Goal: Find specific fact: Find specific fact

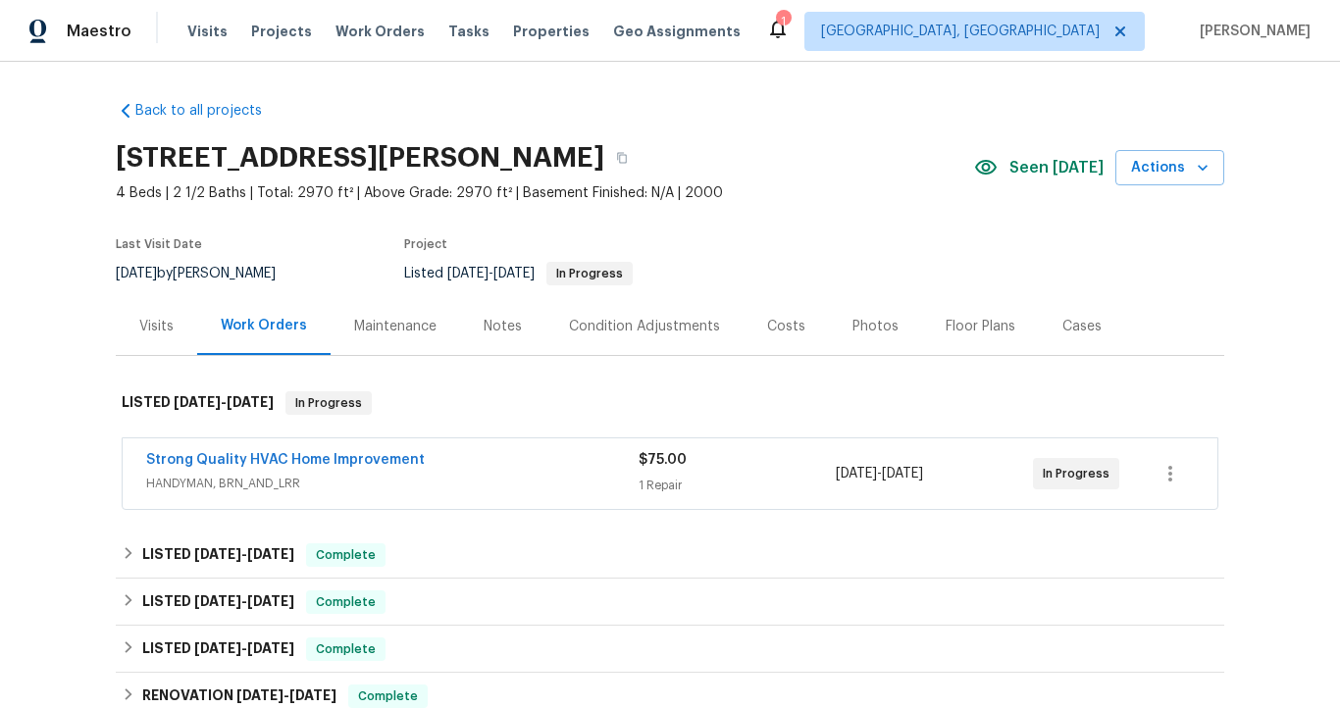
click at [304, 481] on span "HANDYMAN, BRN_AND_LRR" at bounding box center [392, 484] width 492 height 20
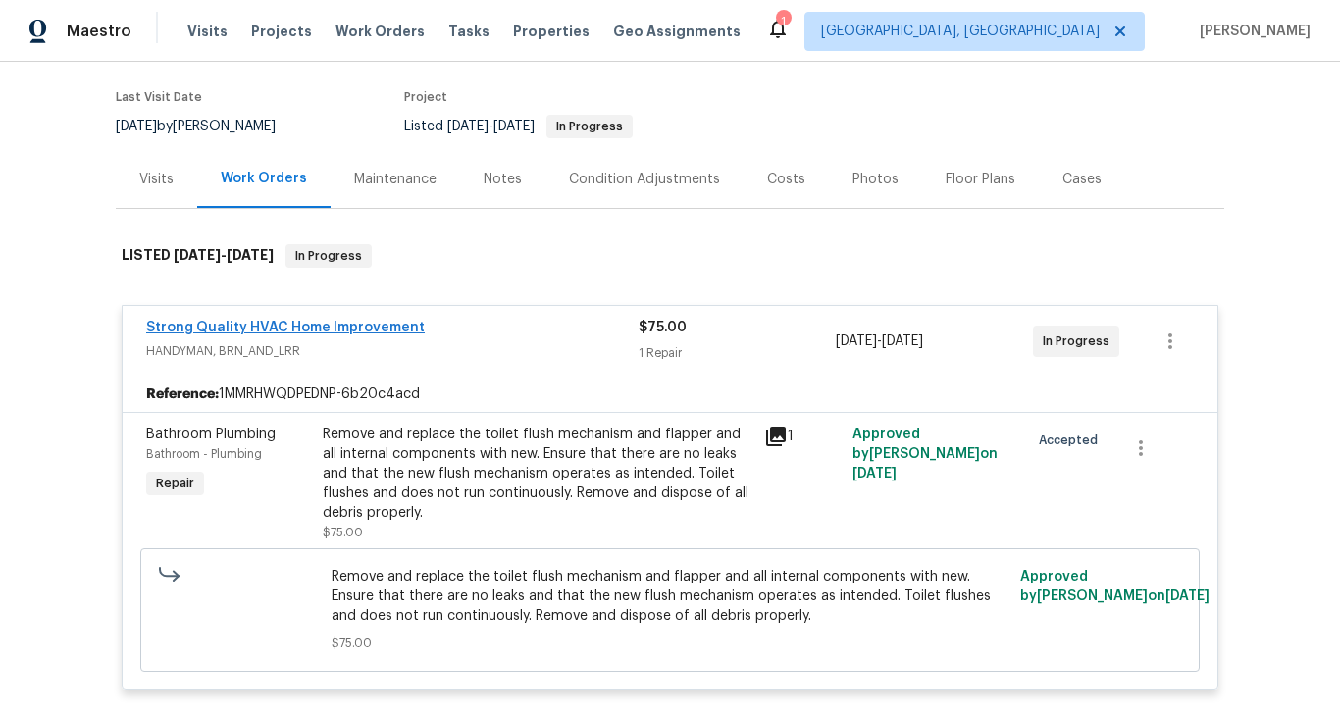
scroll to position [142, 0]
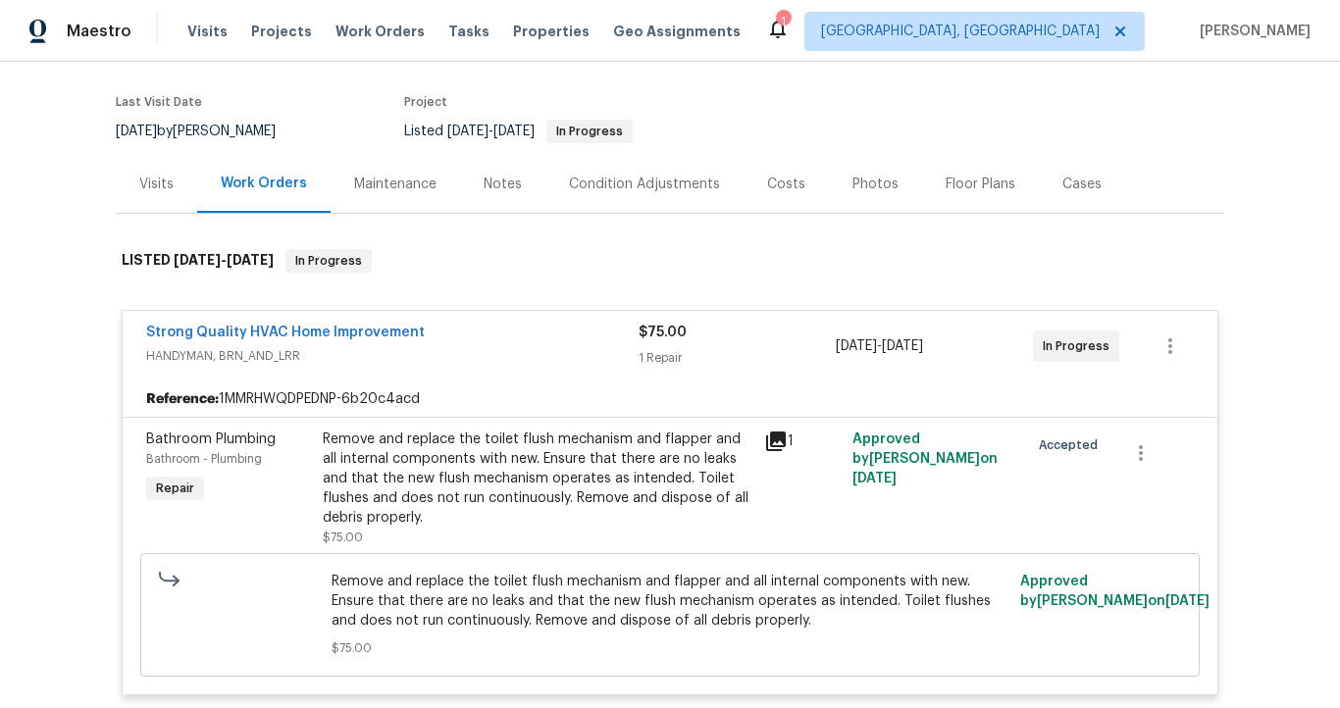
click at [143, 184] on div "Visits" at bounding box center [156, 185] width 34 height 20
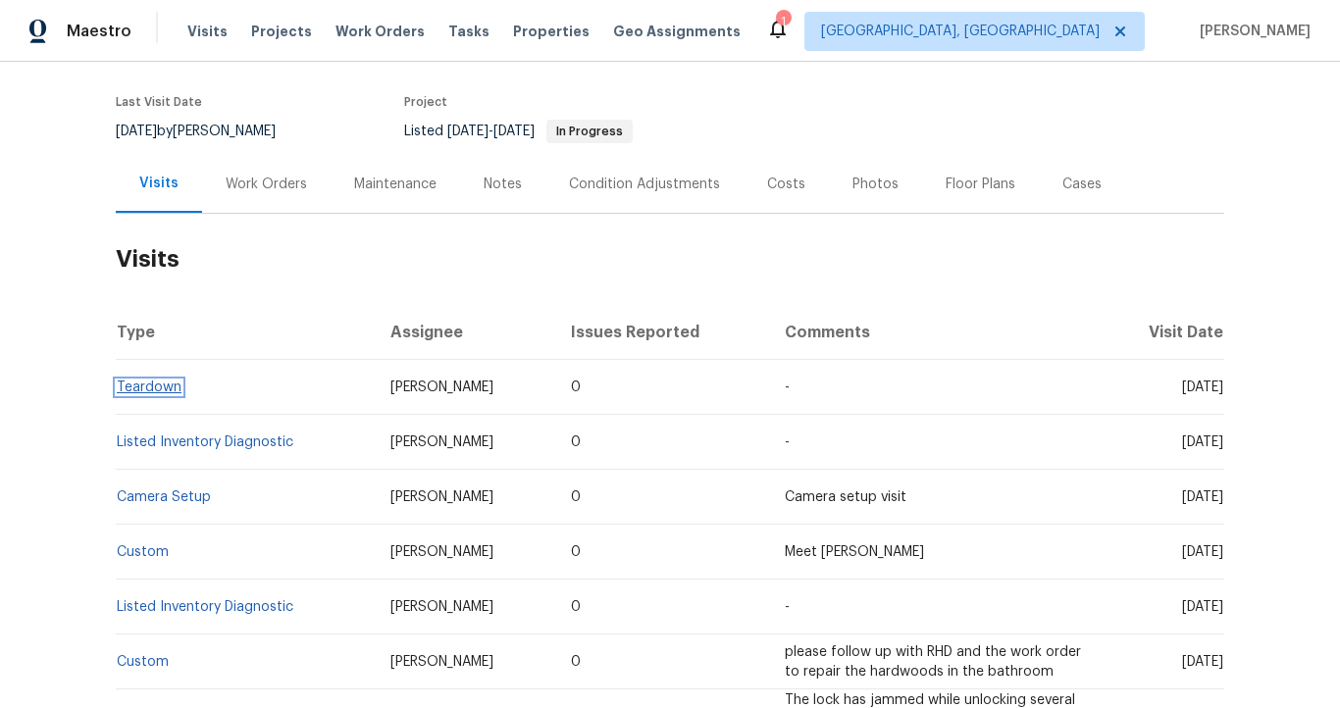
click at [151, 391] on link "Teardown" at bounding box center [149, 388] width 65 height 14
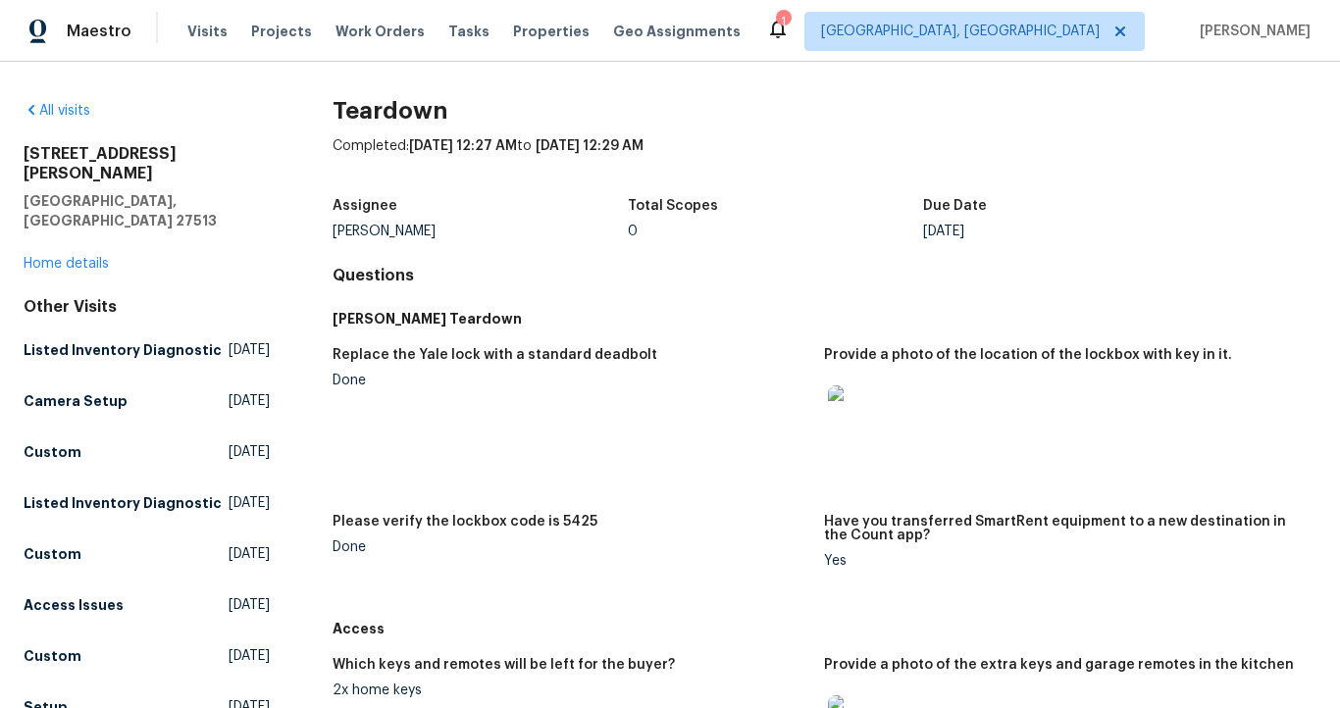
scroll to position [58, 0]
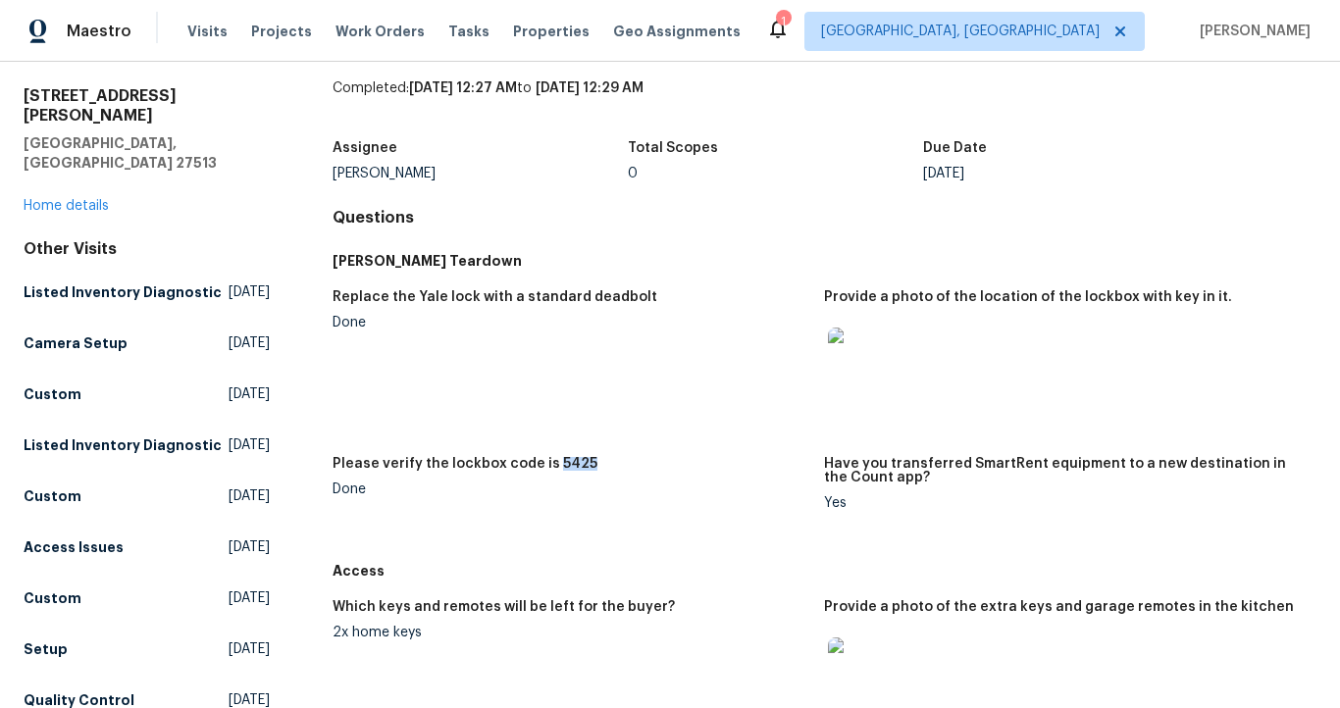
drag, startPoint x: 544, startPoint y: 464, endPoint x: 596, endPoint y: 468, distance: 52.1
click at [596, 468] on div "Please verify the lockbox code is 5425" at bounding box center [571, 470] width 477 height 26
copy h5 "5425"
